Goal: Information Seeking & Learning: Learn about a topic

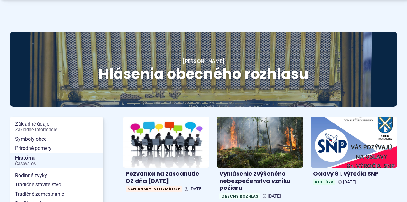
scroll to position [63, 0]
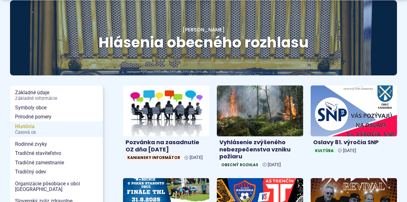
click at [26, 132] on span "Časová os" at bounding box center [56, 132] width 83 height 5
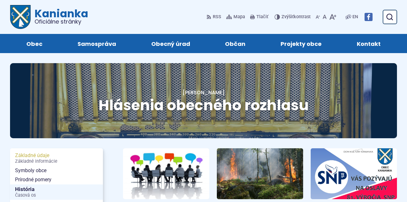
click at [31, 153] on span "Základné údaje Základné informácie" at bounding box center [56, 158] width 83 height 15
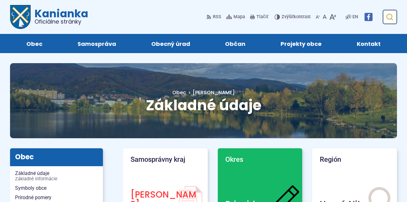
click at [390, 15] on use "submit" at bounding box center [389, 17] width 7 height 7
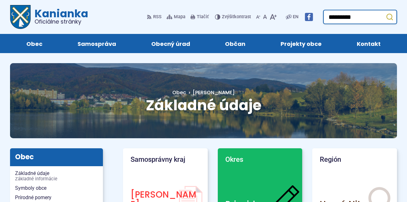
type input "*********"
click at [384, 11] on button "Odoslať vyhľadávací formulár" at bounding box center [389, 16] width 11 height 11
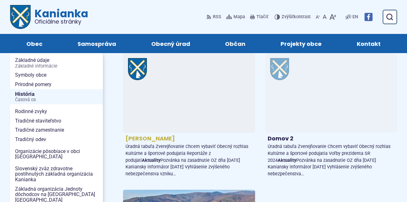
click at [154, 138] on h4 "[PERSON_NAME]" at bounding box center [189, 138] width 127 height 7
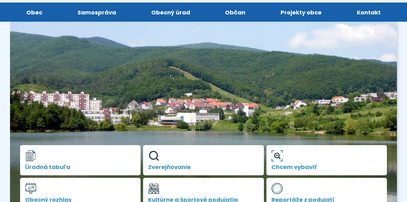
scroll to position [63, 0]
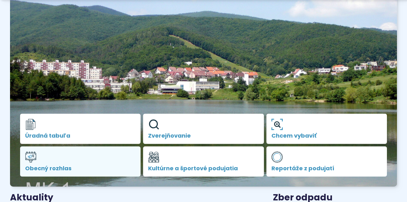
click at [36, 168] on span "Obecný rozhlas" at bounding box center [80, 168] width 110 height 6
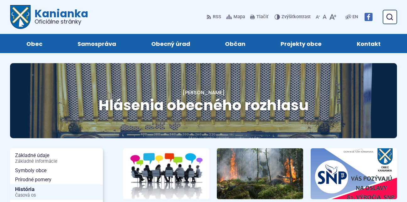
click at [371, 15] on img at bounding box center [368, 17] width 8 height 8
